Goal: Information Seeking & Learning: Learn about a topic

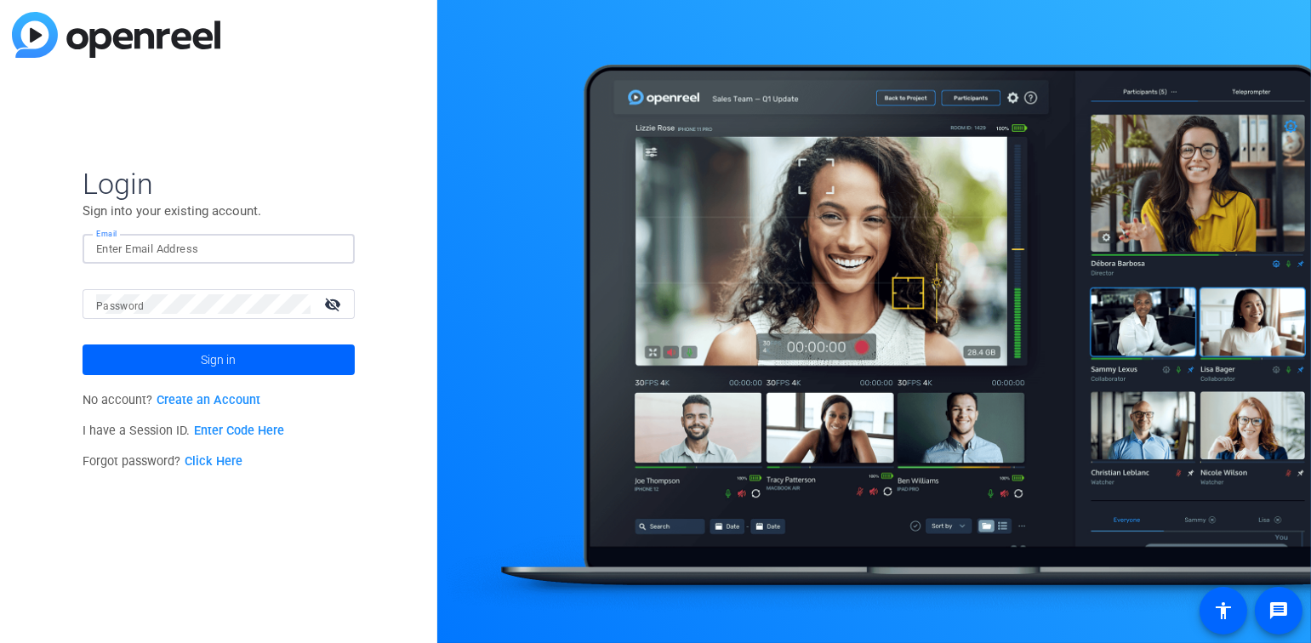
click at [228, 248] on input "Email" at bounding box center [218, 249] width 245 height 20
type input "[PERSON_NAME][EMAIL_ADDRESS][PERSON_NAME][DOMAIN_NAME]"
click at [82, 344] on button "Sign in" at bounding box center [218, 359] width 272 height 31
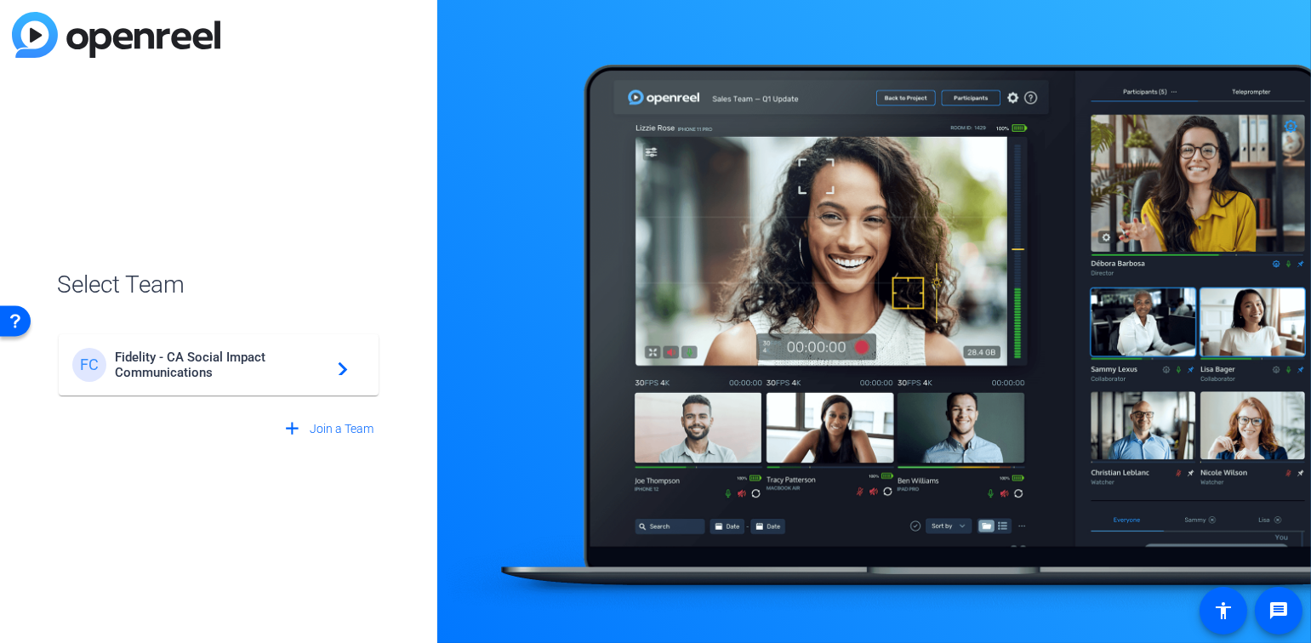
click at [243, 352] on span "Fidelity - CA Social Impact Communications" at bounding box center [221, 365] width 213 height 31
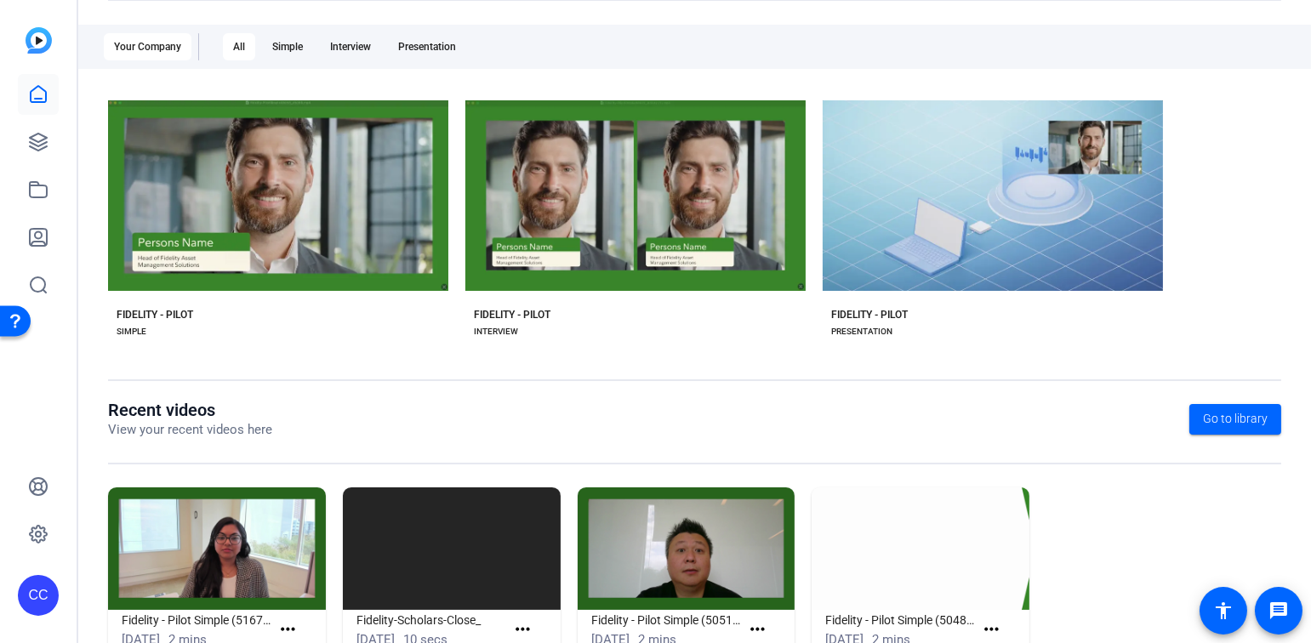
scroll to position [326, 0]
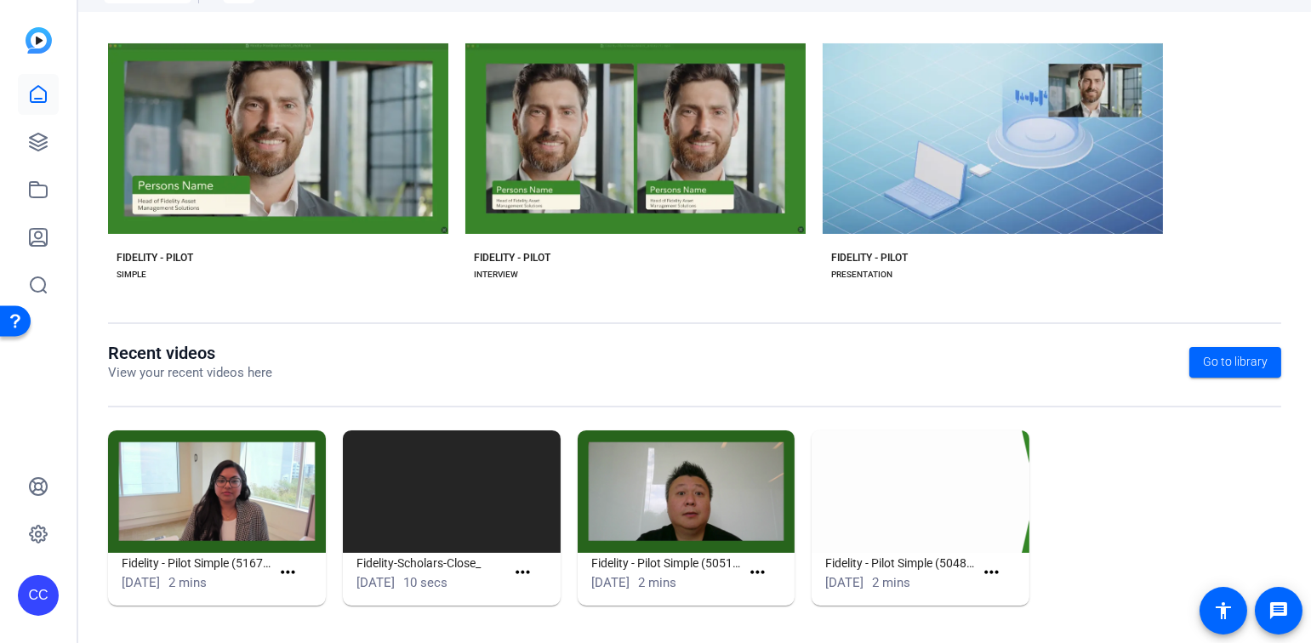
click at [452, 499] on img at bounding box center [452, 491] width 218 height 122
click at [514, 566] on mat-icon "more_horiz" at bounding box center [522, 572] width 21 height 21
click at [545, 603] on span "View" at bounding box center [556, 596] width 68 height 20
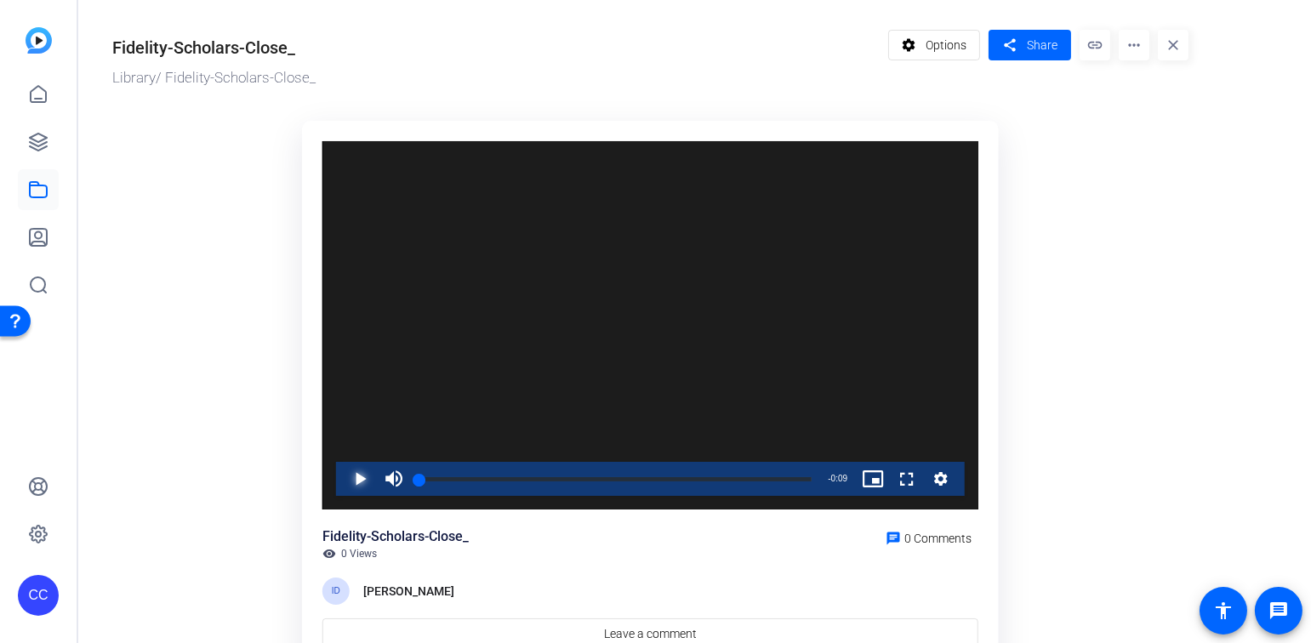
click at [343, 479] on span "Video Player" at bounding box center [343, 479] width 0 height 34
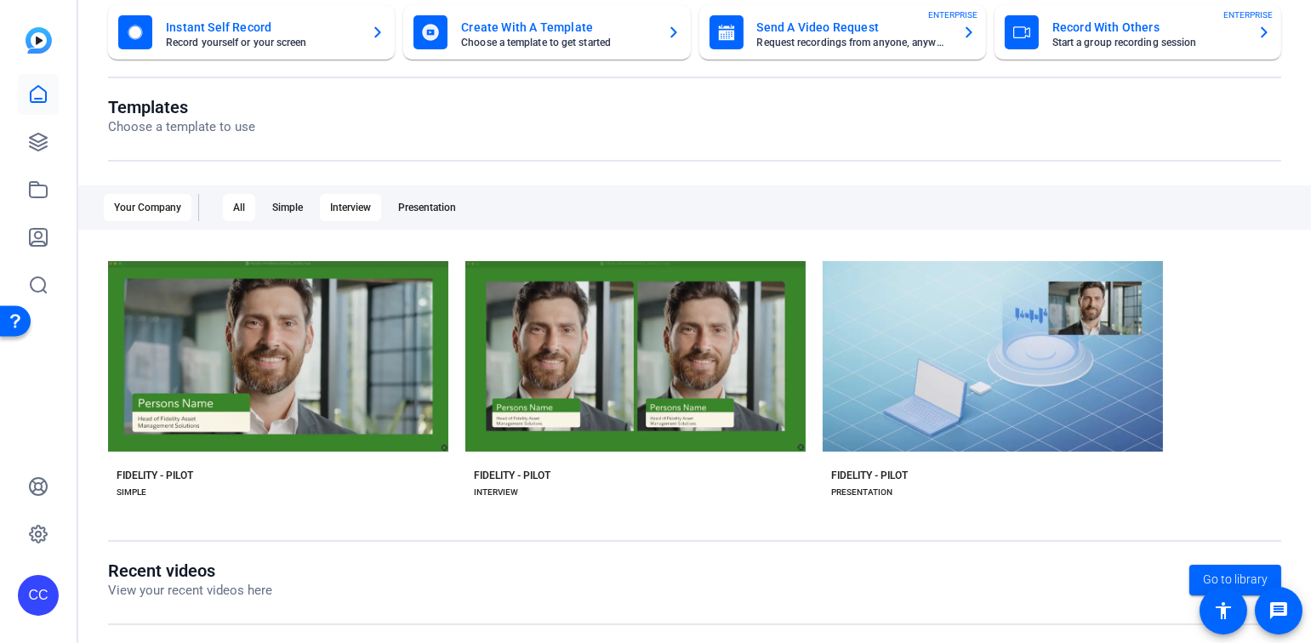
scroll to position [77, 0]
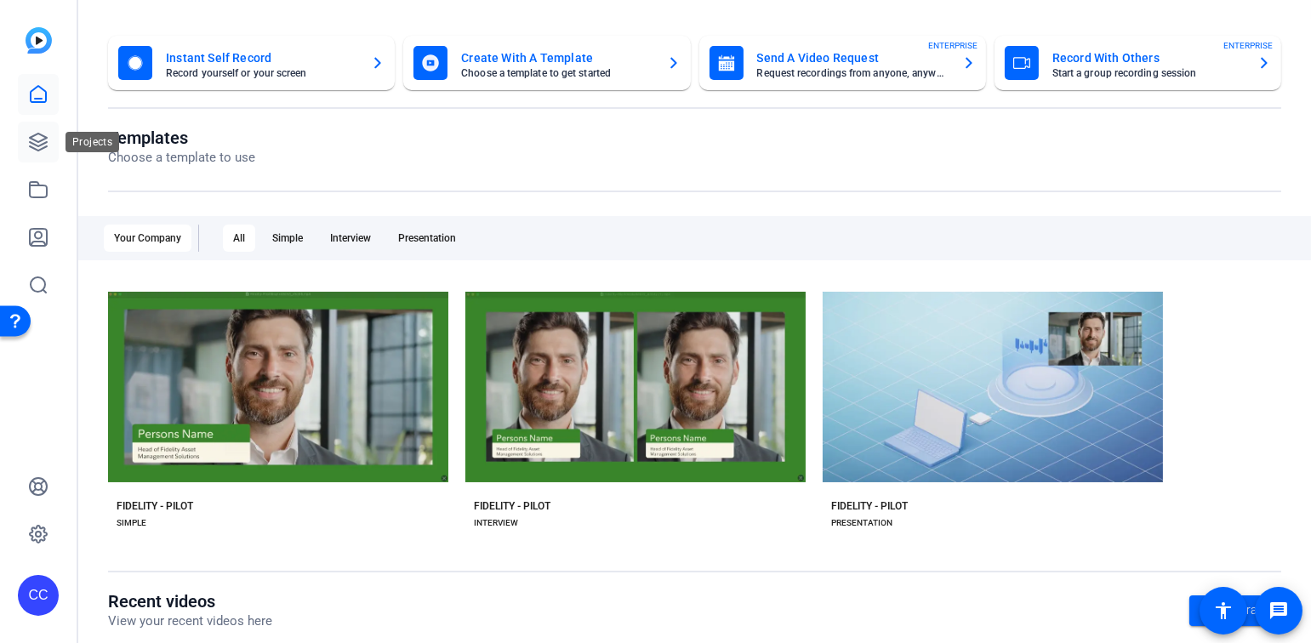
click at [38, 136] on icon at bounding box center [38, 142] width 20 height 20
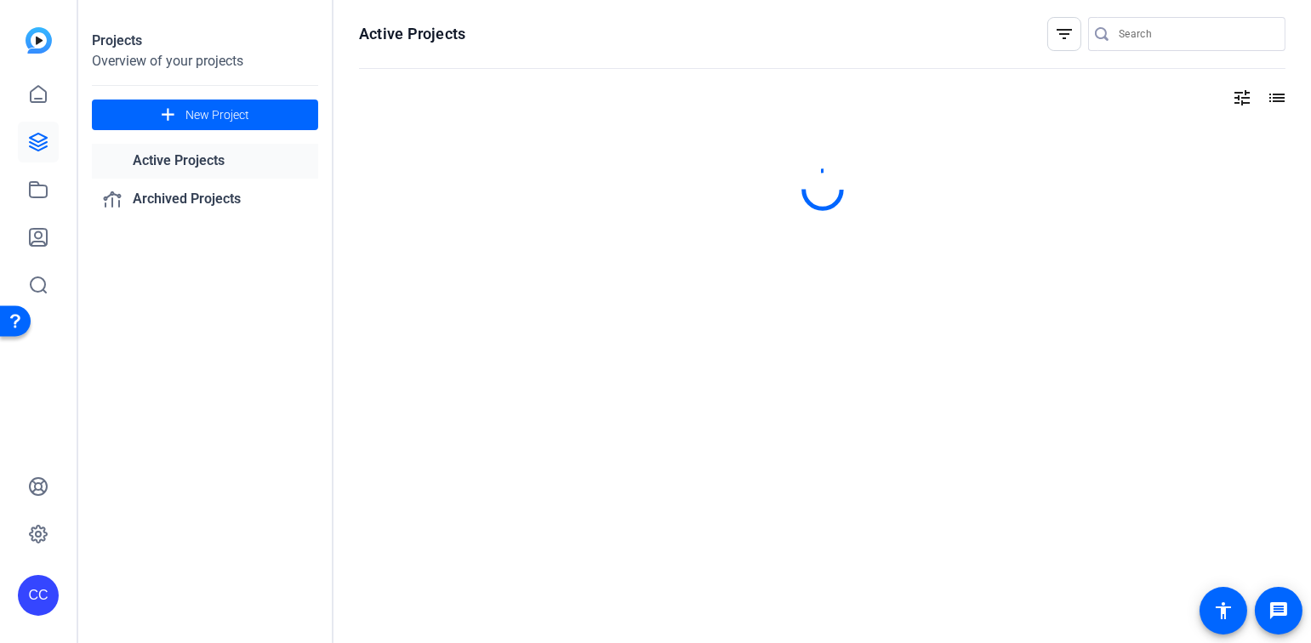
scroll to position [0, 0]
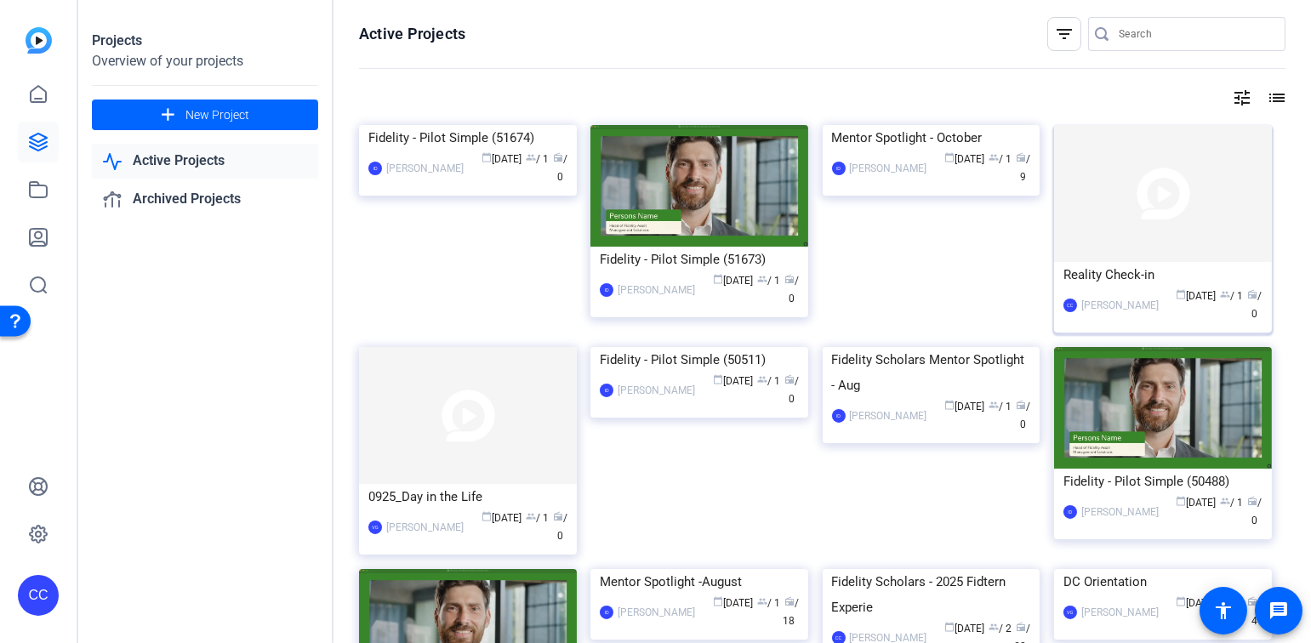
click at [1124, 226] on img at bounding box center [1163, 193] width 218 height 137
